Goal: Transaction & Acquisition: Purchase product/service

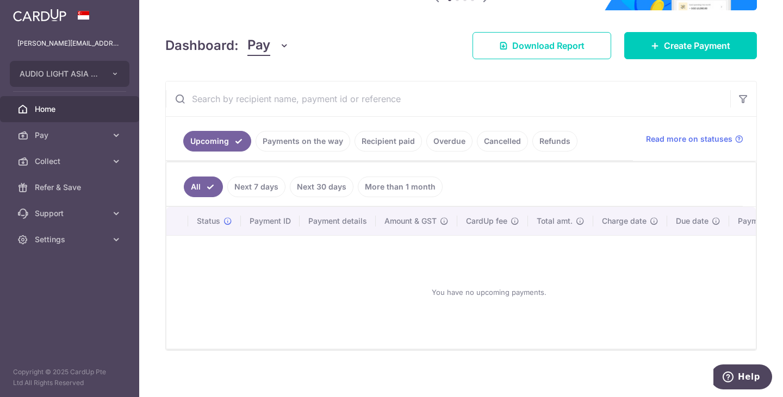
scroll to position [139, 0]
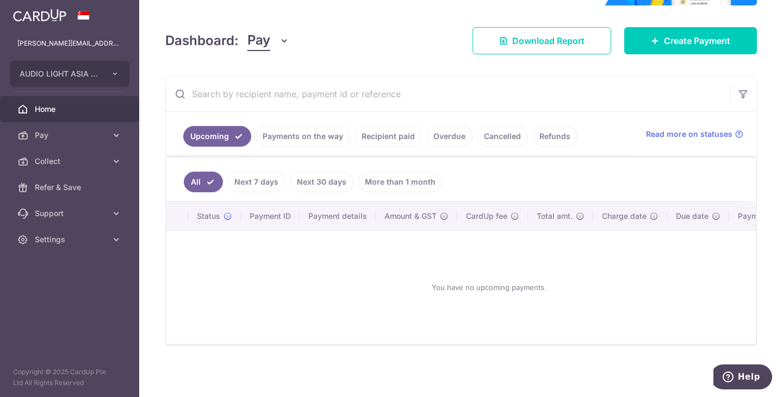
click at [395, 126] on link "Recipient paid" at bounding box center [387, 136] width 67 height 21
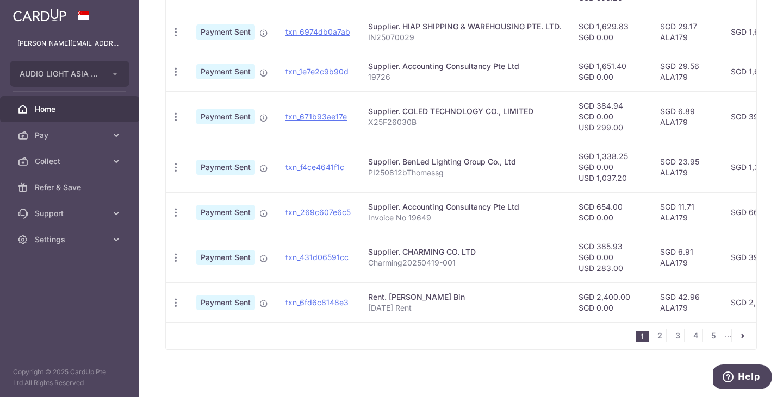
scroll to position [457, 0]
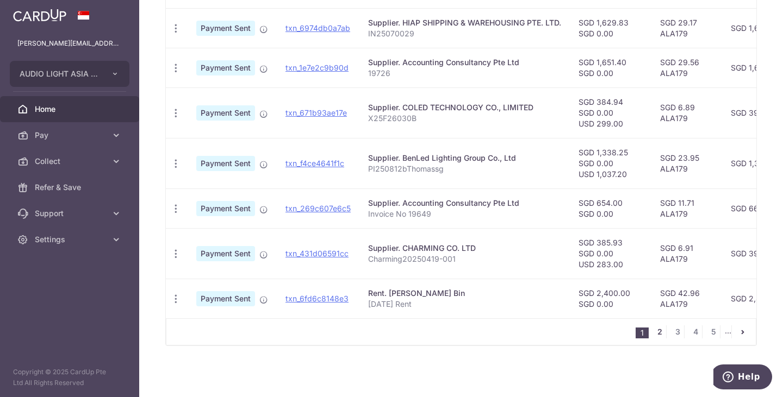
click at [657, 332] on link "2" at bounding box center [659, 332] width 13 height 13
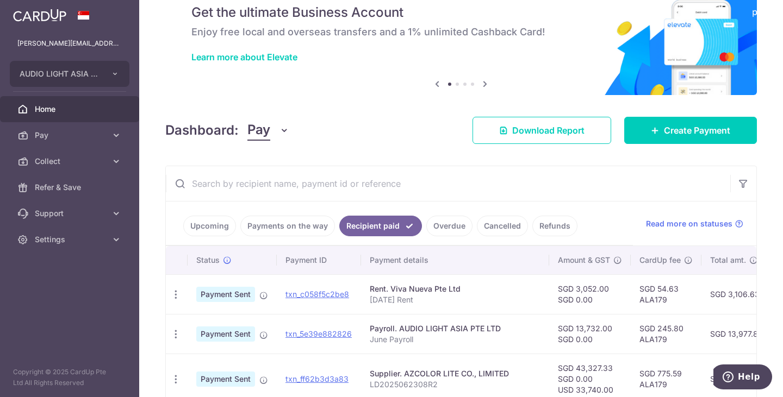
scroll to position [134, 0]
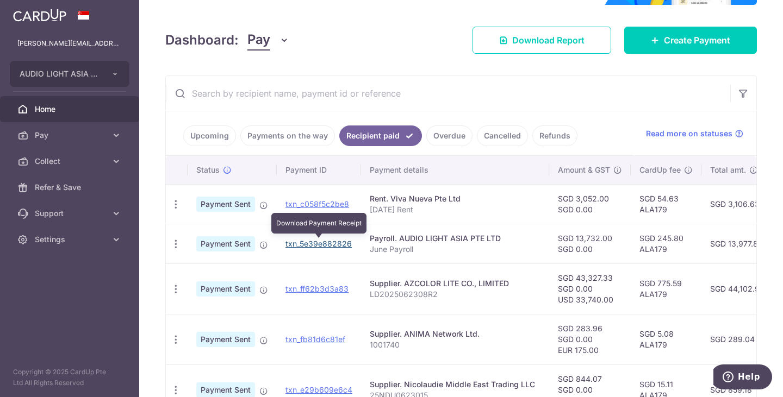
drag, startPoint x: 332, startPoint y: 245, endPoint x: 444, endPoint y: 34, distance: 239.6
click at [332, 245] on link "txn_5e39e882826" at bounding box center [318, 243] width 66 height 9
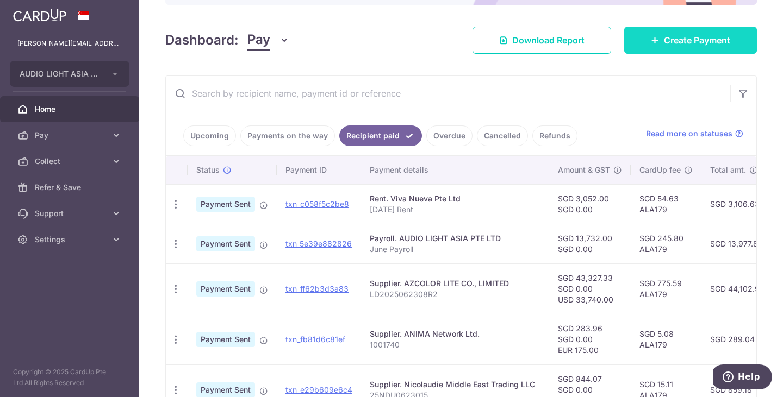
click at [674, 36] on span "Create Payment" at bounding box center [697, 40] width 66 height 13
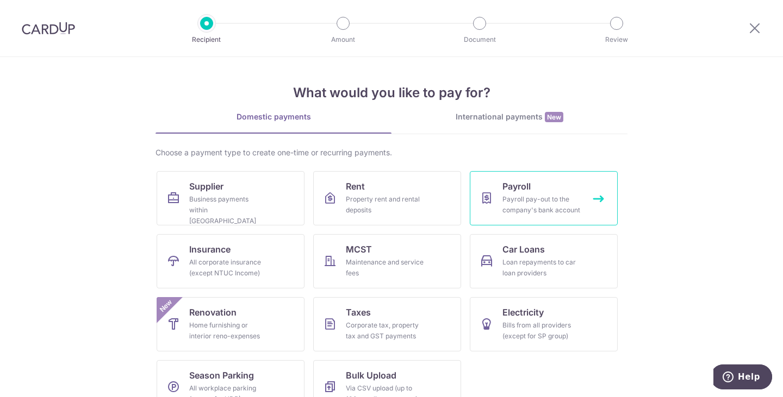
click at [519, 207] on div "Payroll pay-out to the company's bank account" at bounding box center [541, 205] width 78 height 22
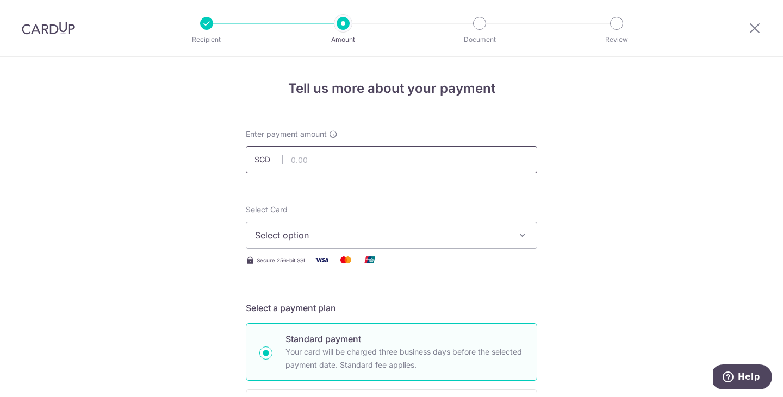
click at [314, 166] on input "text" at bounding box center [391, 159] width 291 height 27
type input "13,732.00"
click at [337, 232] on span "Select option" at bounding box center [381, 235] width 253 height 13
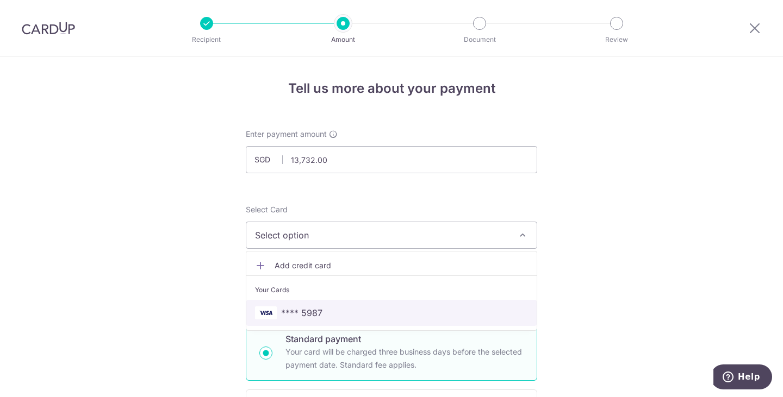
click at [315, 307] on span "**** 5987" at bounding box center [301, 313] width 41 height 13
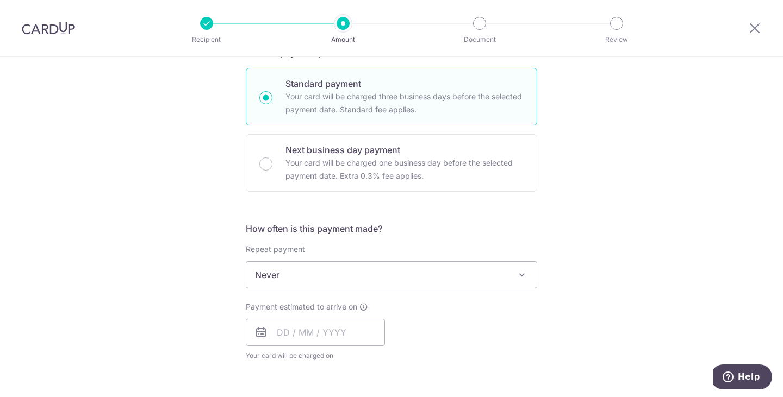
scroll to position [272, 0]
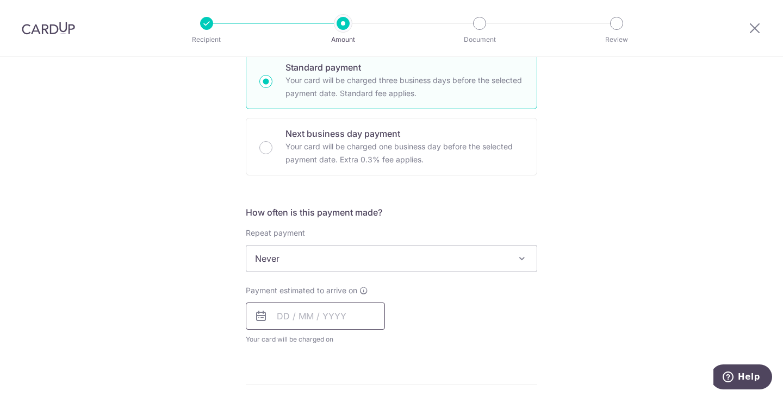
click at [309, 319] on input "text" at bounding box center [315, 316] width 139 height 27
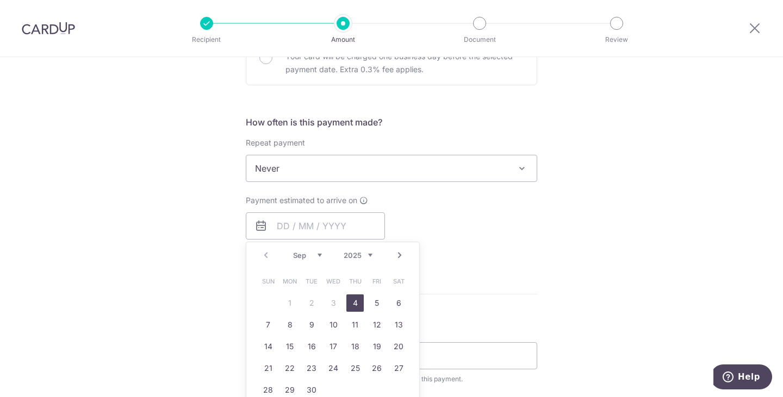
click at [353, 302] on link "4" at bounding box center [354, 303] width 17 height 17
type input "04/09/2025"
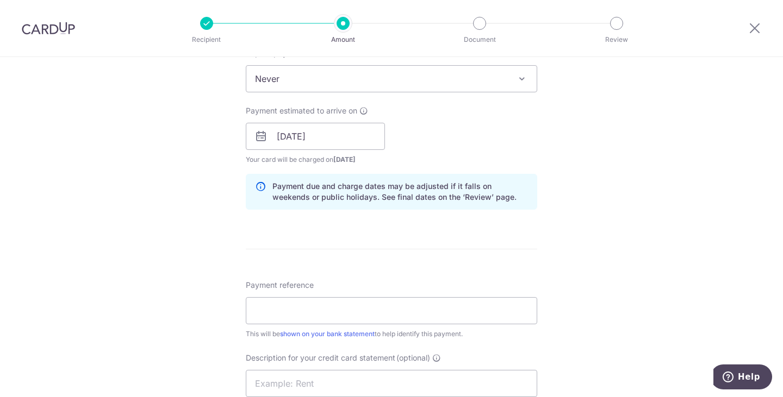
scroll to position [453, 0]
click at [312, 314] on input "Payment reference" at bounding box center [391, 309] width 291 height 27
type input "Payroll July 2025"
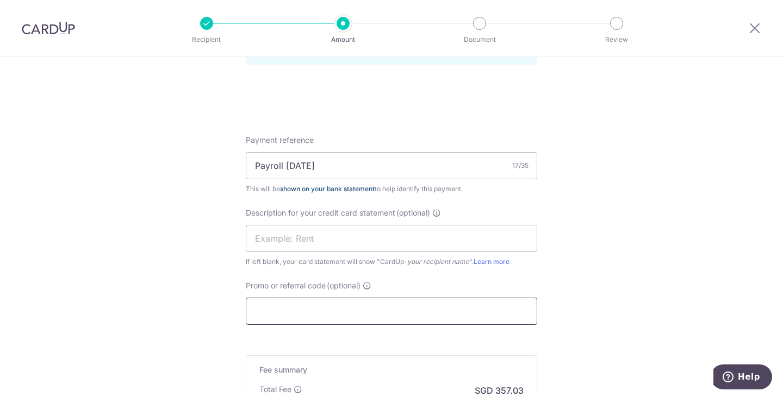
scroll to position [634, 0]
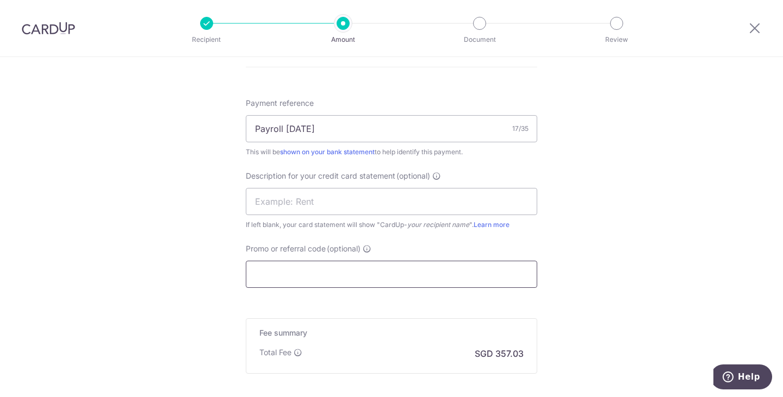
click at [326, 275] on input "Promo or referral code (optional)" at bounding box center [391, 274] width 291 height 27
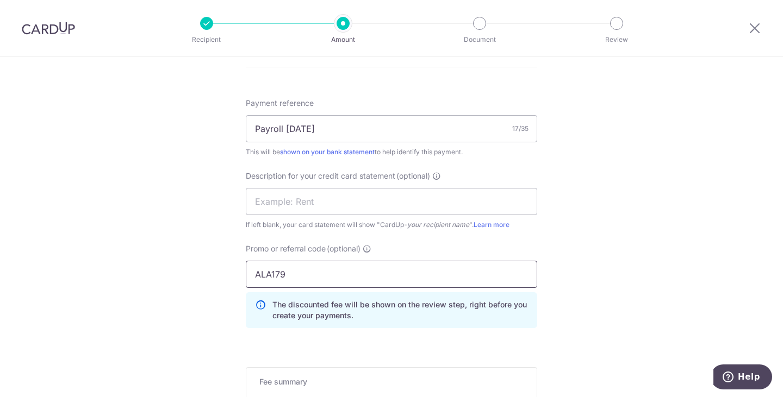
type input "ALA179"
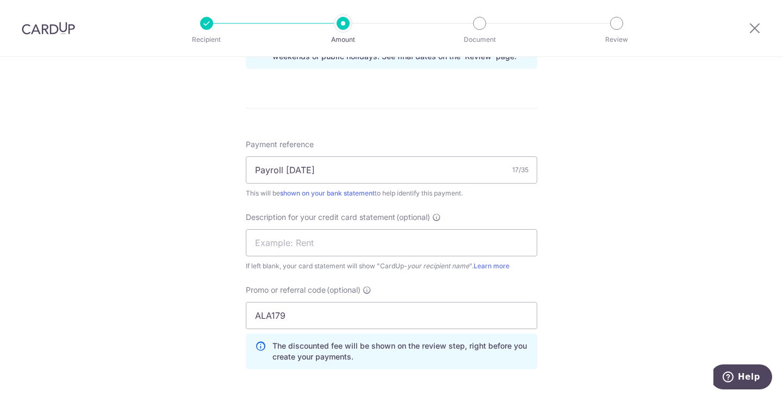
scroll to position [799, 0]
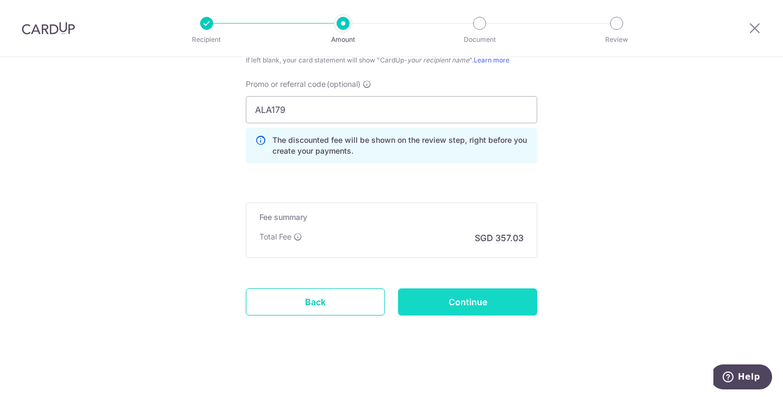
click at [463, 301] on input "Continue" at bounding box center [467, 302] width 139 height 27
type input "Create Schedule"
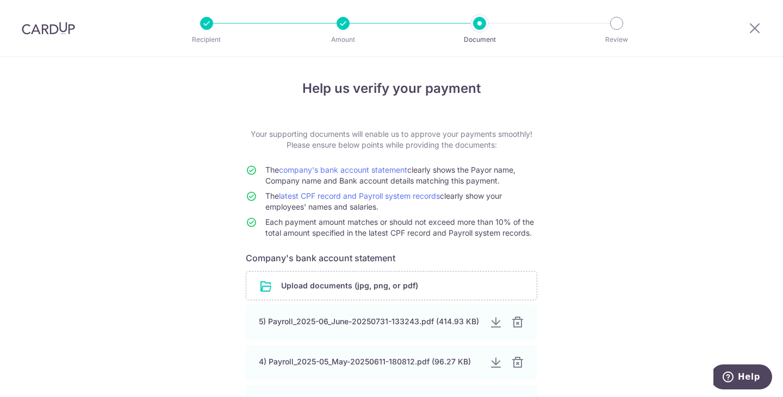
scroll to position [181, 0]
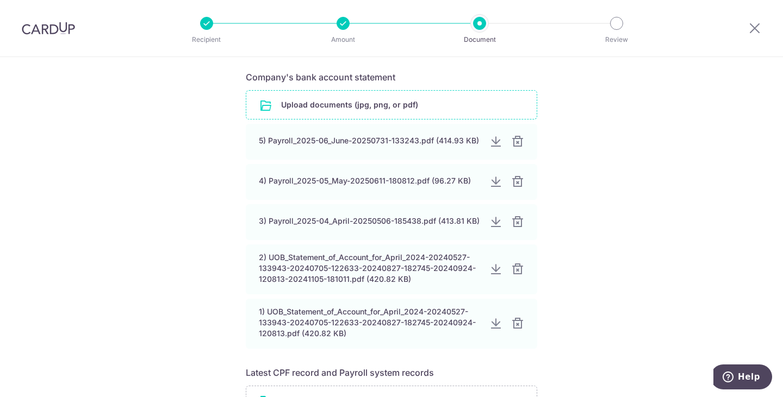
click at [328, 103] on input "file" at bounding box center [391, 105] width 290 height 28
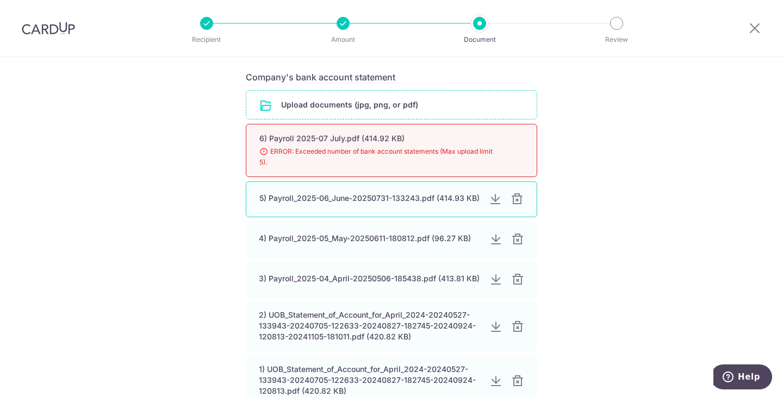
scroll to position [272, 0]
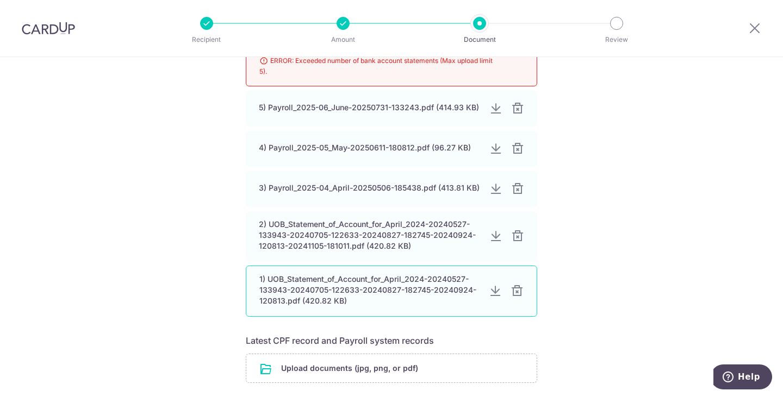
click at [514, 289] on div at bounding box center [517, 291] width 13 height 13
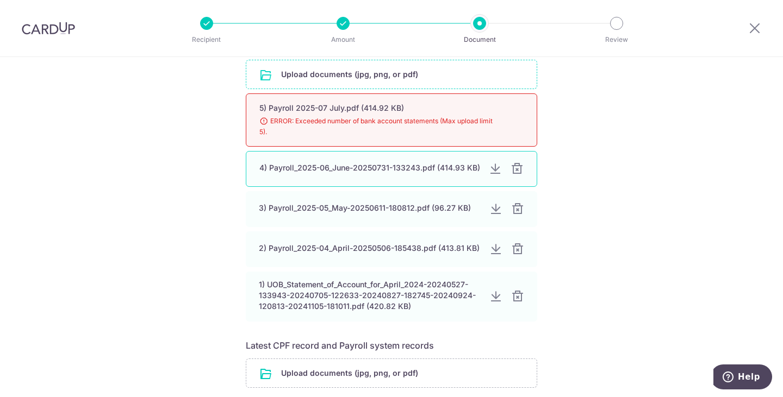
scroll to position [181, 0]
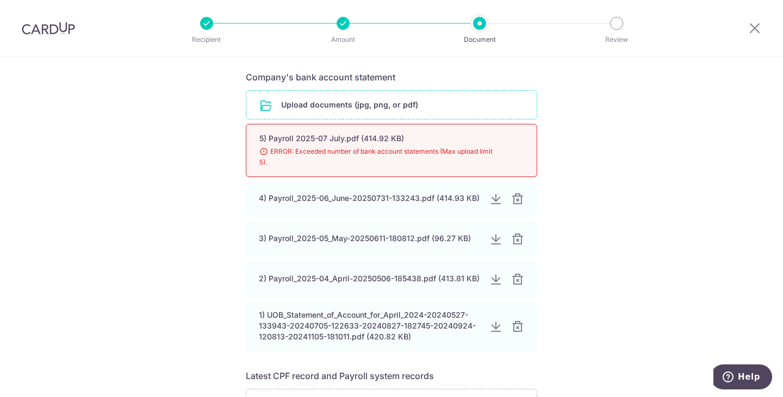
click at [316, 102] on input "file" at bounding box center [391, 105] width 290 height 28
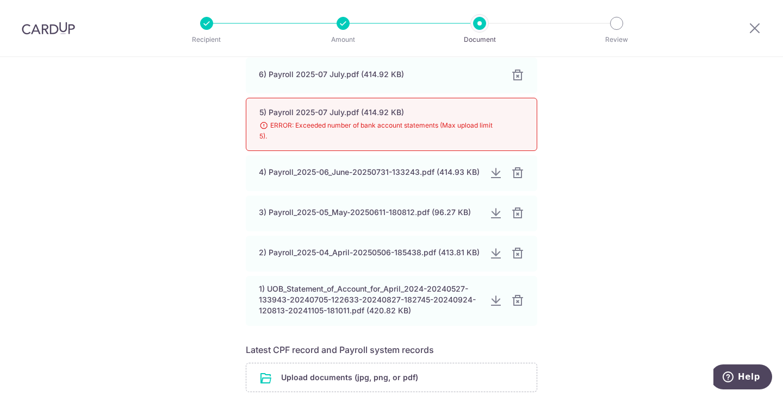
scroll to position [338, 0]
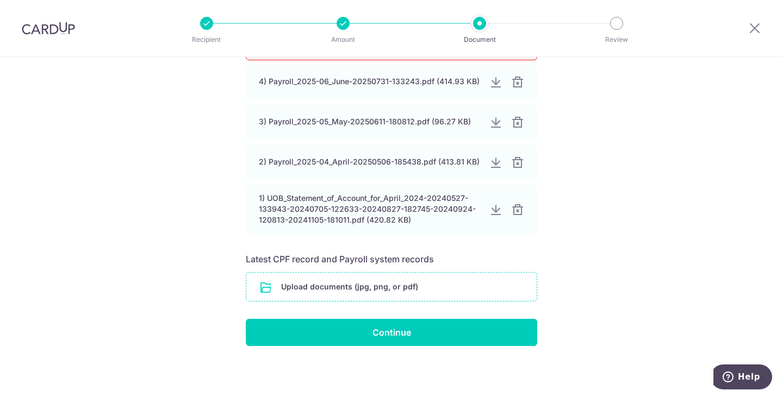
click at [352, 282] on input "file" at bounding box center [391, 287] width 290 height 28
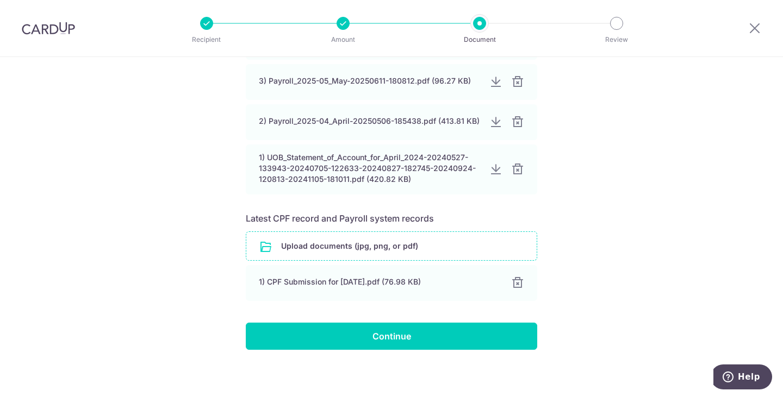
scroll to position [383, 0]
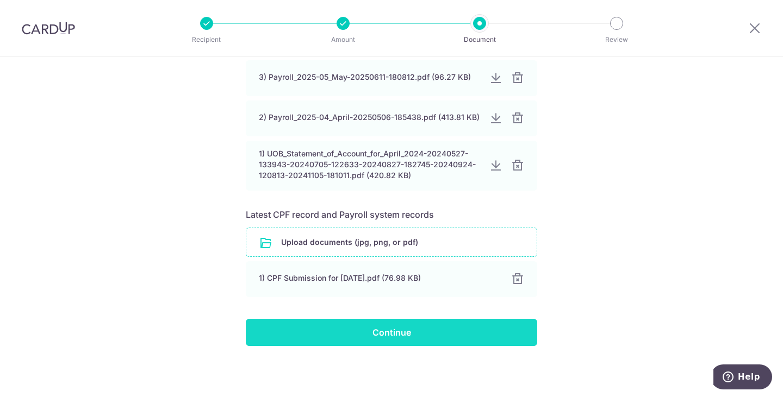
click at [362, 328] on input "Continue" at bounding box center [391, 332] width 291 height 27
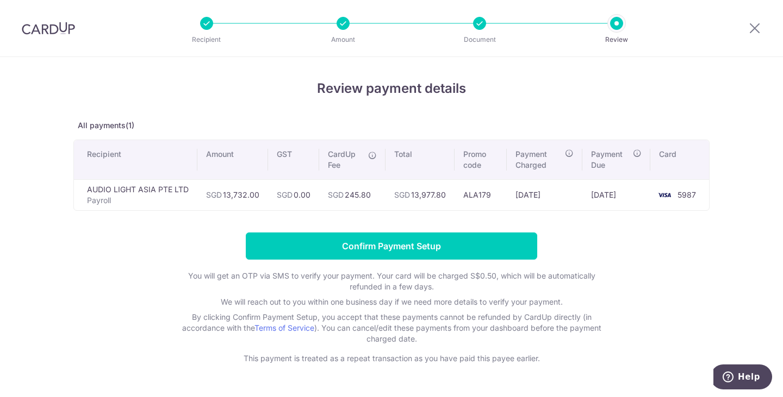
drag, startPoint x: 373, startPoint y: 195, endPoint x: 347, endPoint y: 192, distance: 26.2
click at [347, 192] on td "SGD 245.80" at bounding box center [352, 194] width 66 height 31
copy td "245.80"
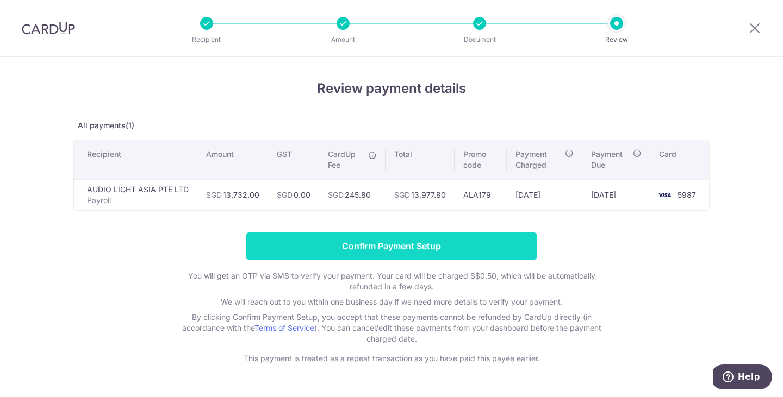
click at [383, 241] on input "Confirm Payment Setup" at bounding box center [391, 246] width 291 height 27
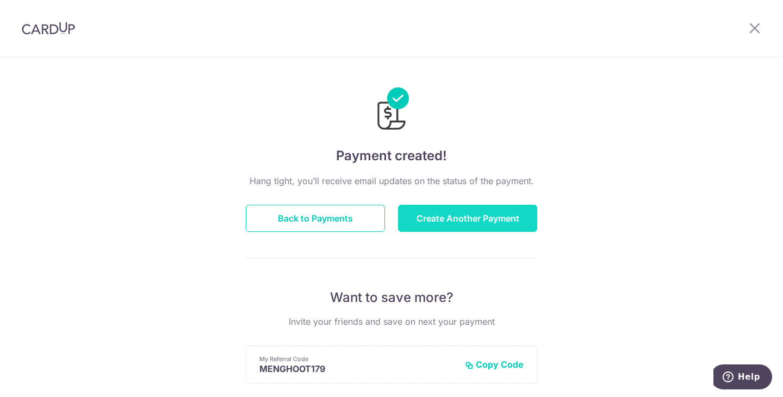
click at [474, 219] on button "Create Another Payment" at bounding box center [467, 218] width 139 height 27
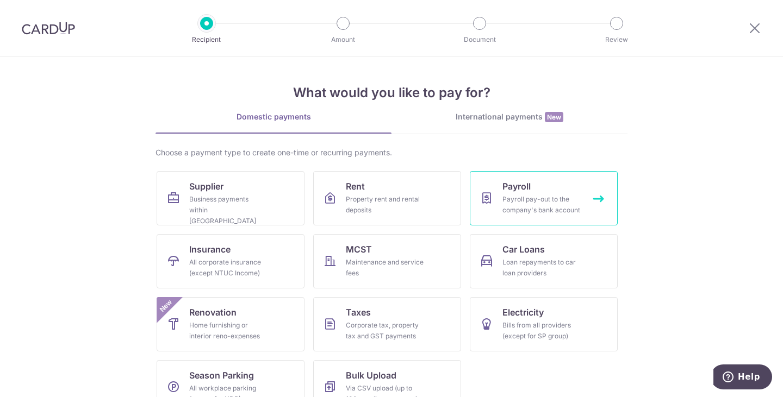
click at [541, 186] on link "Payroll Payroll pay-out to the company's bank account" at bounding box center [544, 198] width 148 height 54
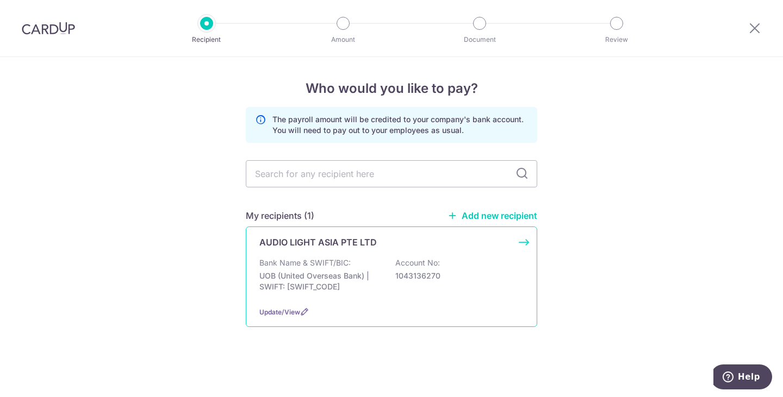
click at [317, 253] on div "AUDIO LIGHT ASIA PTE LTD Bank Name & SWIFT/BIC: UOB (United Overseas Bank) | SW…" at bounding box center [391, 277] width 291 height 101
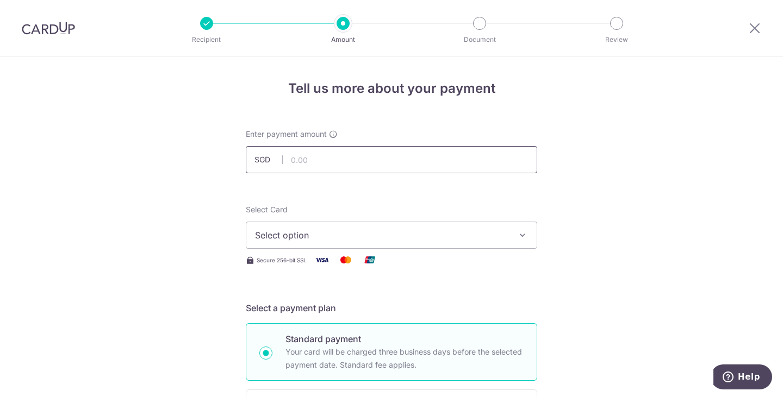
click at [374, 163] on input "text" at bounding box center [391, 159] width 291 height 27
click at [338, 158] on input "text" at bounding box center [391, 159] width 291 height 27
type input "13,732.00"
click at [301, 236] on span "Select option" at bounding box center [381, 235] width 253 height 13
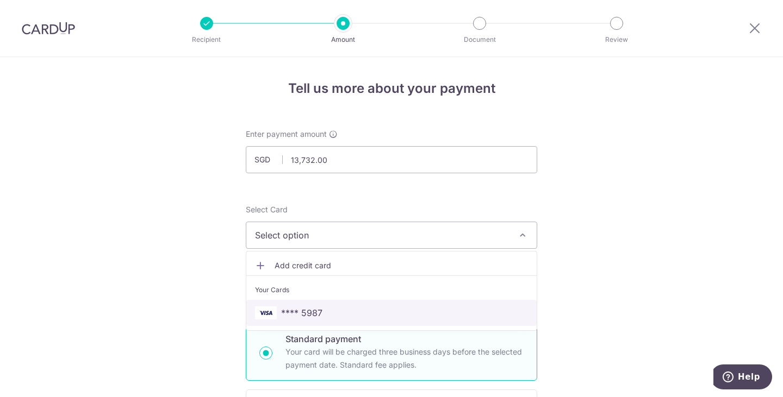
click at [309, 311] on span "**** 5987" at bounding box center [301, 313] width 41 height 13
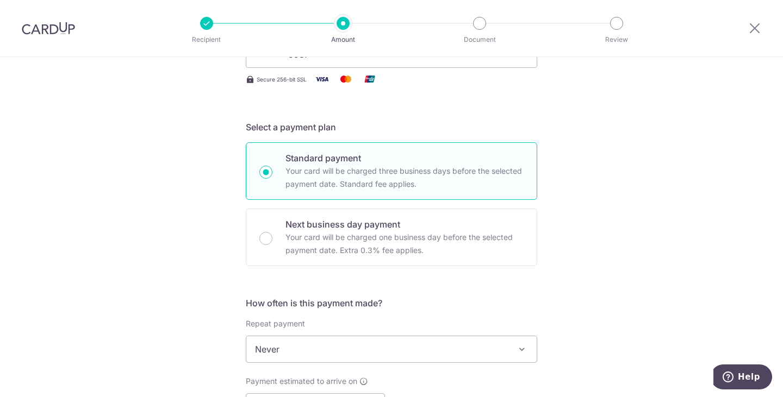
scroll to position [272, 0]
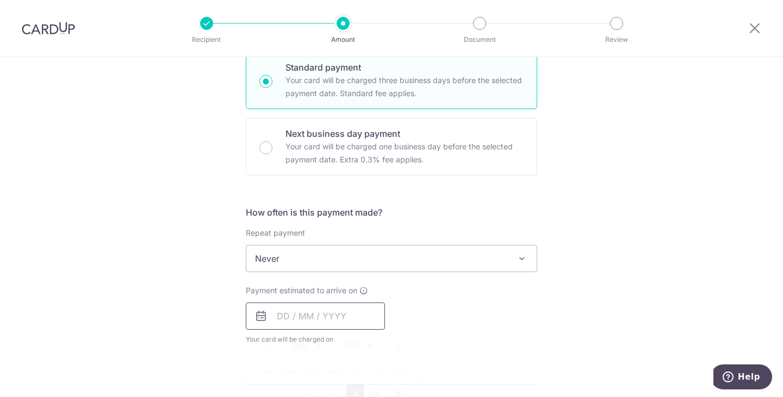
click at [305, 316] on input "text" at bounding box center [315, 316] width 139 height 27
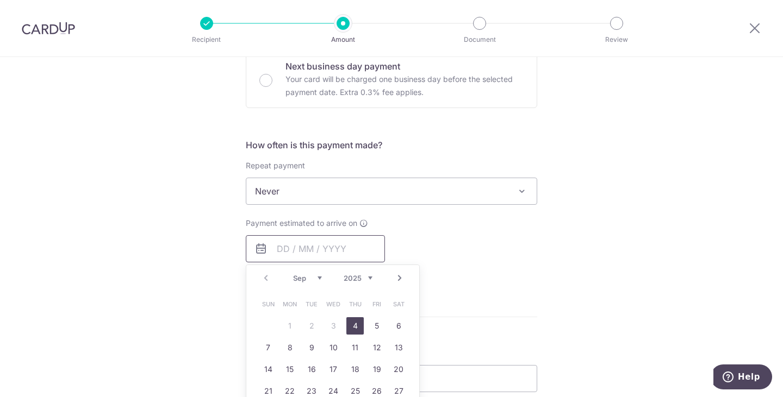
scroll to position [362, 0]
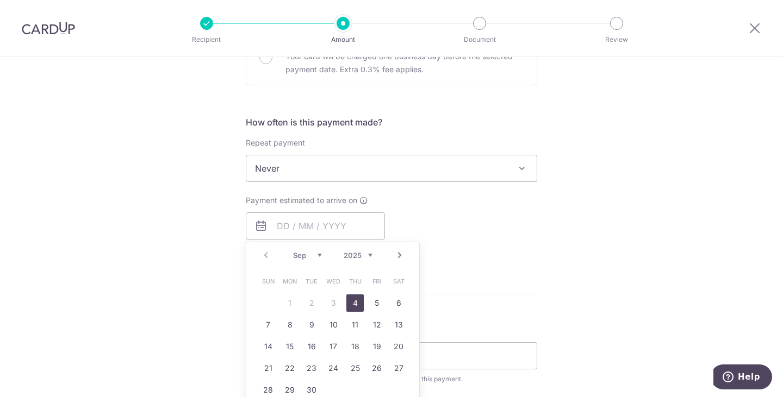
click at [352, 304] on link "4" at bounding box center [354, 303] width 17 height 17
type input "04/09/2025"
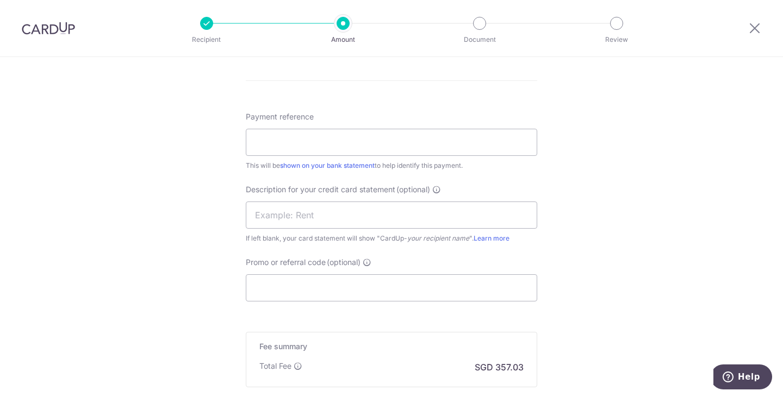
scroll to position [634, 0]
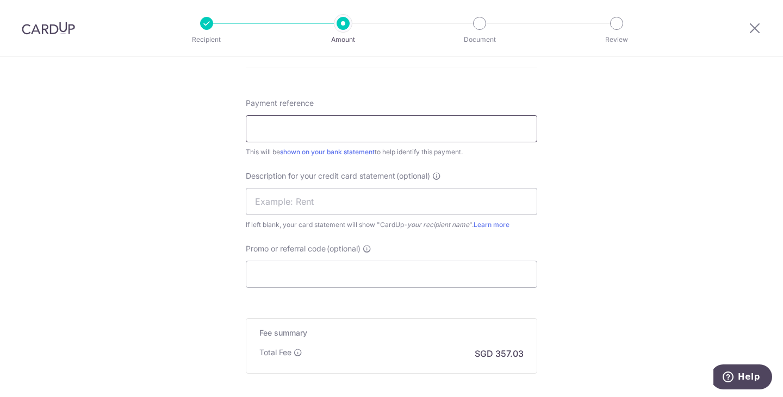
click at [301, 131] on input "Payment reference" at bounding box center [391, 128] width 291 height 27
type input "Payroll Aug 2025"
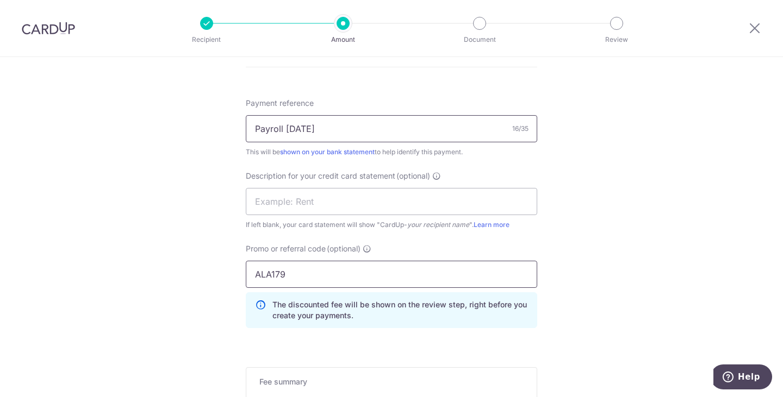
type input "ALA179"
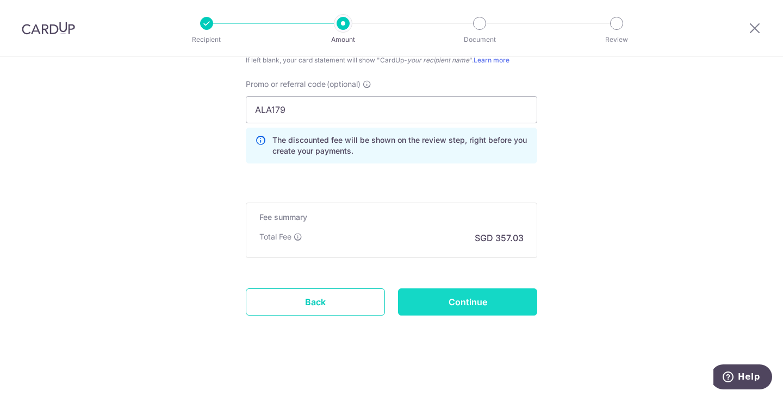
click at [457, 294] on input "Continue" at bounding box center [467, 302] width 139 height 27
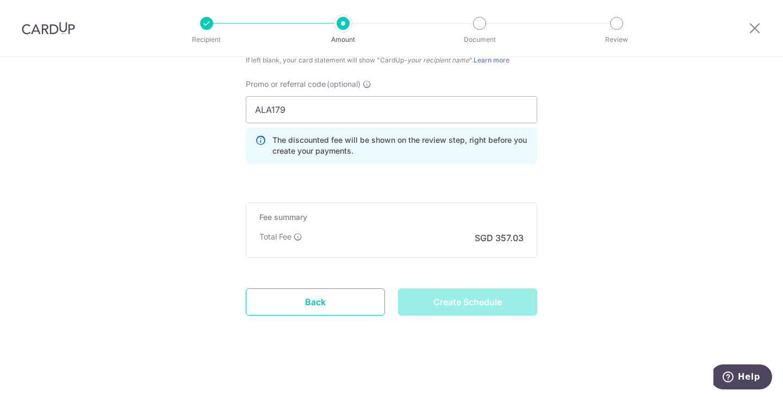
type input "Create Schedule"
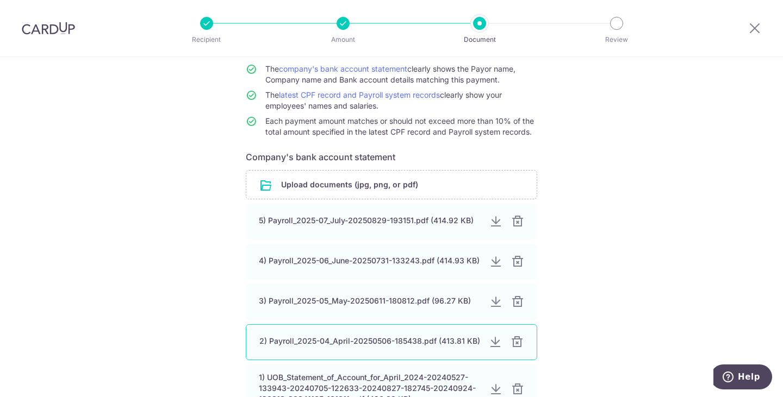
scroll to position [181, 0]
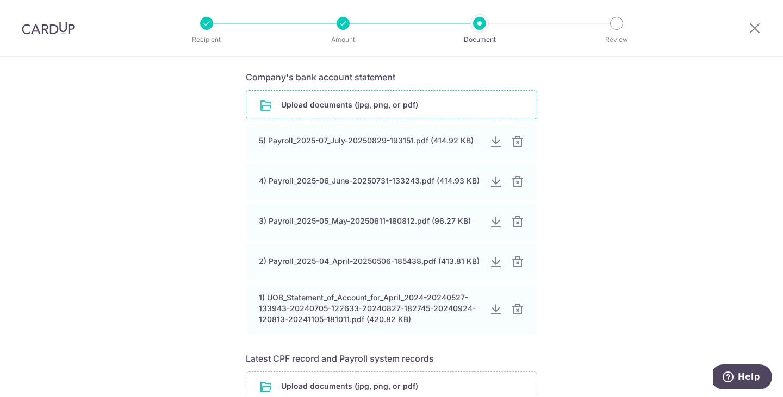
click at [353, 102] on input "file" at bounding box center [391, 105] width 290 height 28
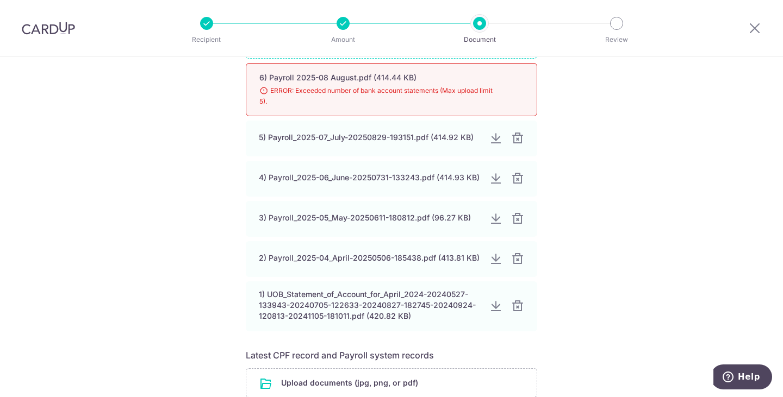
scroll to position [272, 0]
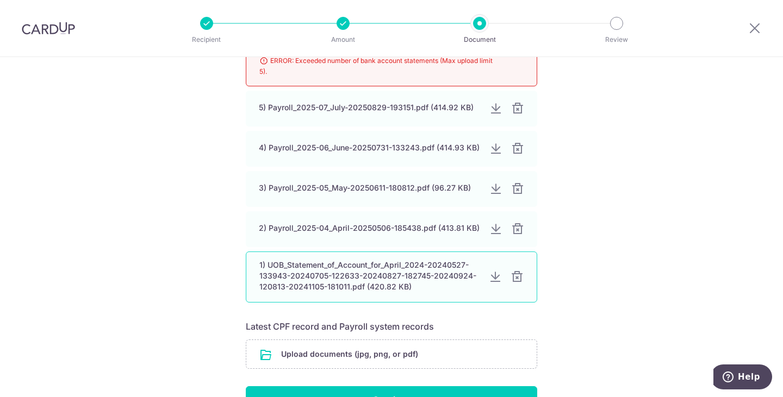
click at [512, 276] on div at bounding box center [517, 277] width 13 height 13
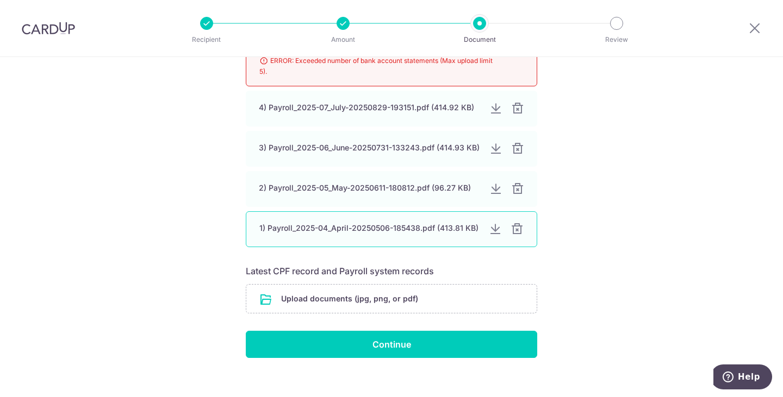
scroll to position [90, 0]
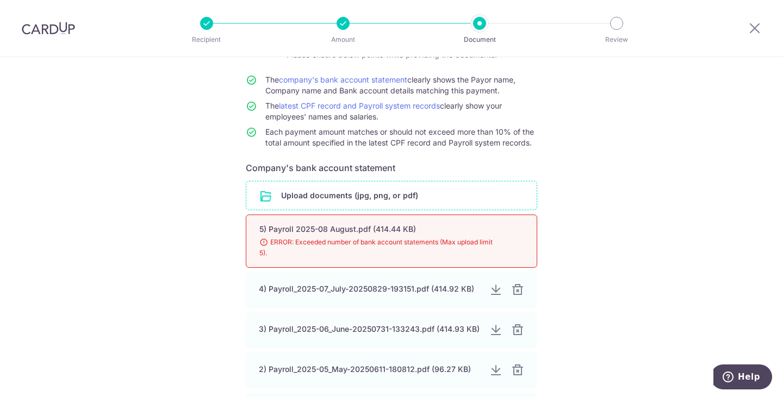
click at [341, 190] on input "file" at bounding box center [391, 196] width 290 height 28
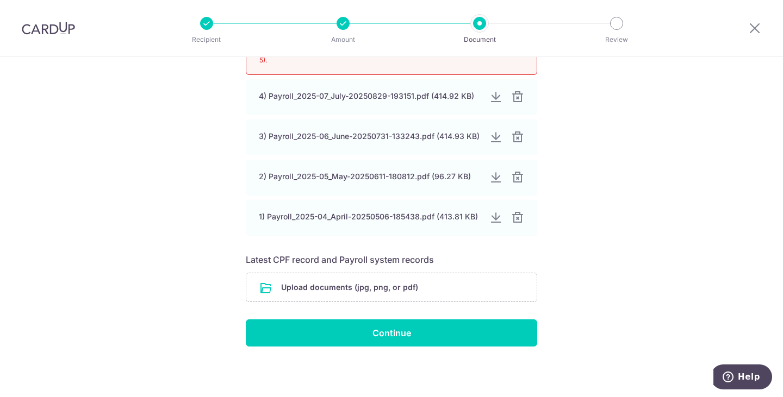
scroll to position [324, 0]
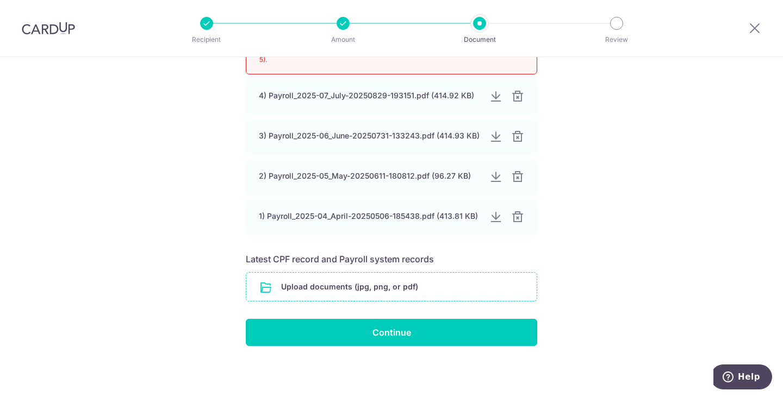
click at [390, 289] on input "file" at bounding box center [391, 287] width 290 height 28
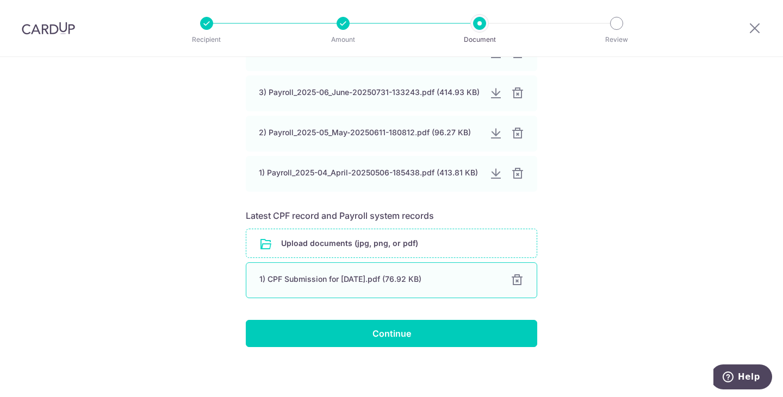
scroll to position [369, 0]
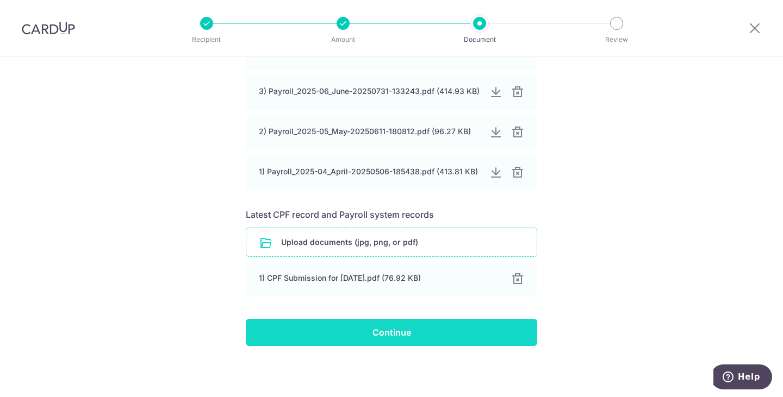
click at [407, 333] on input "Continue" at bounding box center [391, 332] width 291 height 27
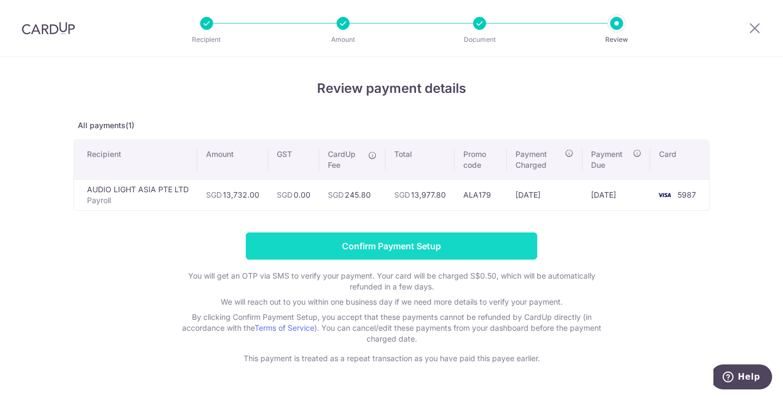
click at [413, 244] on input "Confirm Payment Setup" at bounding box center [391, 246] width 291 height 27
